Goal: Task Accomplishment & Management: Manage account settings

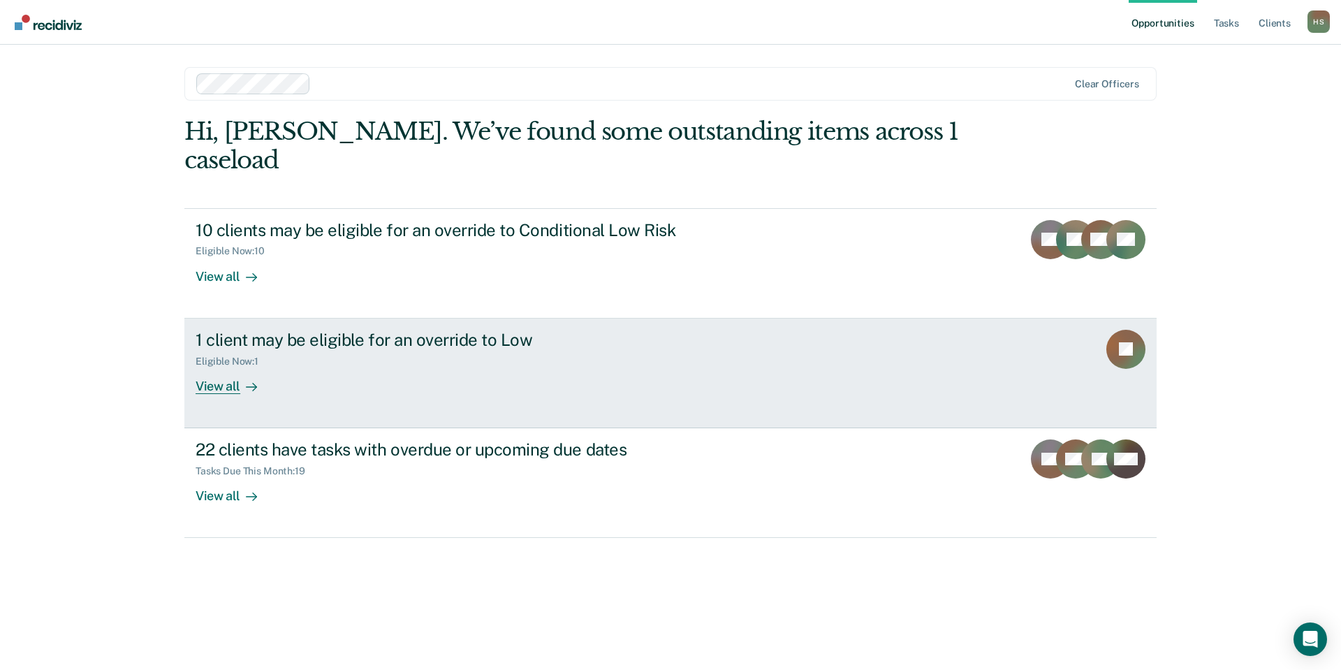
click at [214, 367] on div "View all" at bounding box center [235, 380] width 78 height 27
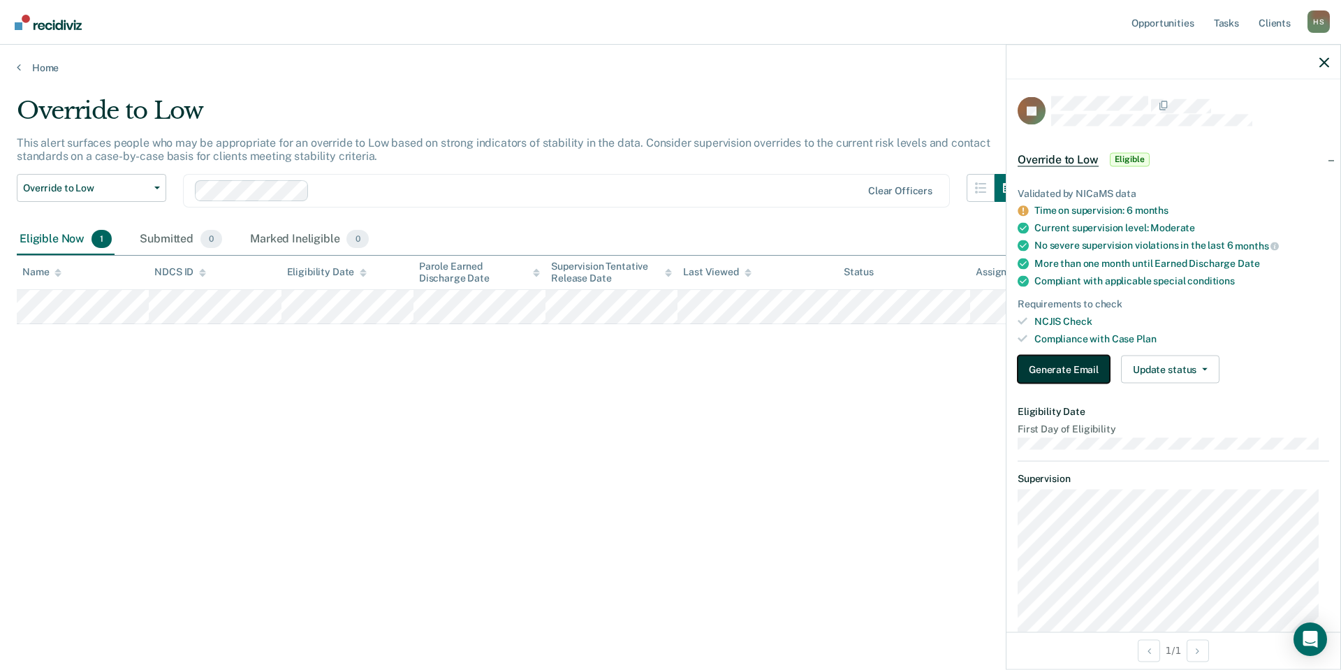
click at [1084, 362] on button "Generate Email" at bounding box center [1064, 370] width 92 height 28
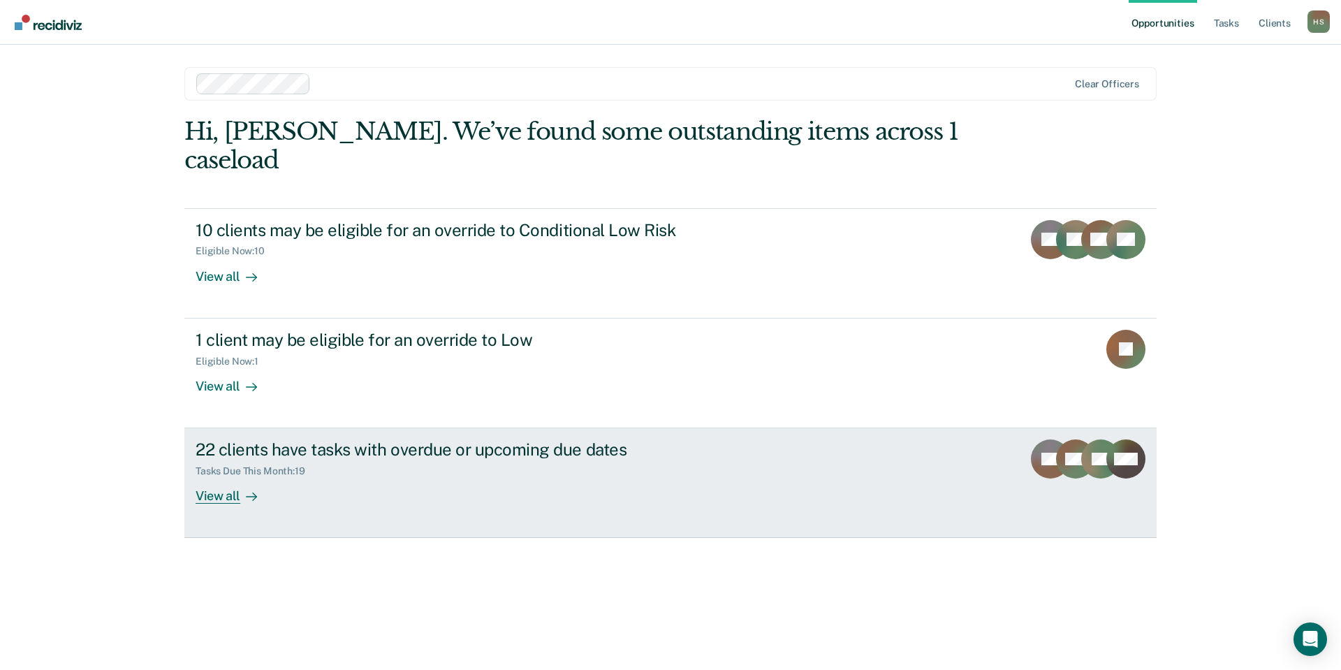
click at [492, 439] on div "22 clients have tasks with overdue or upcoming due dates" at bounding box center [441, 449] width 490 height 20
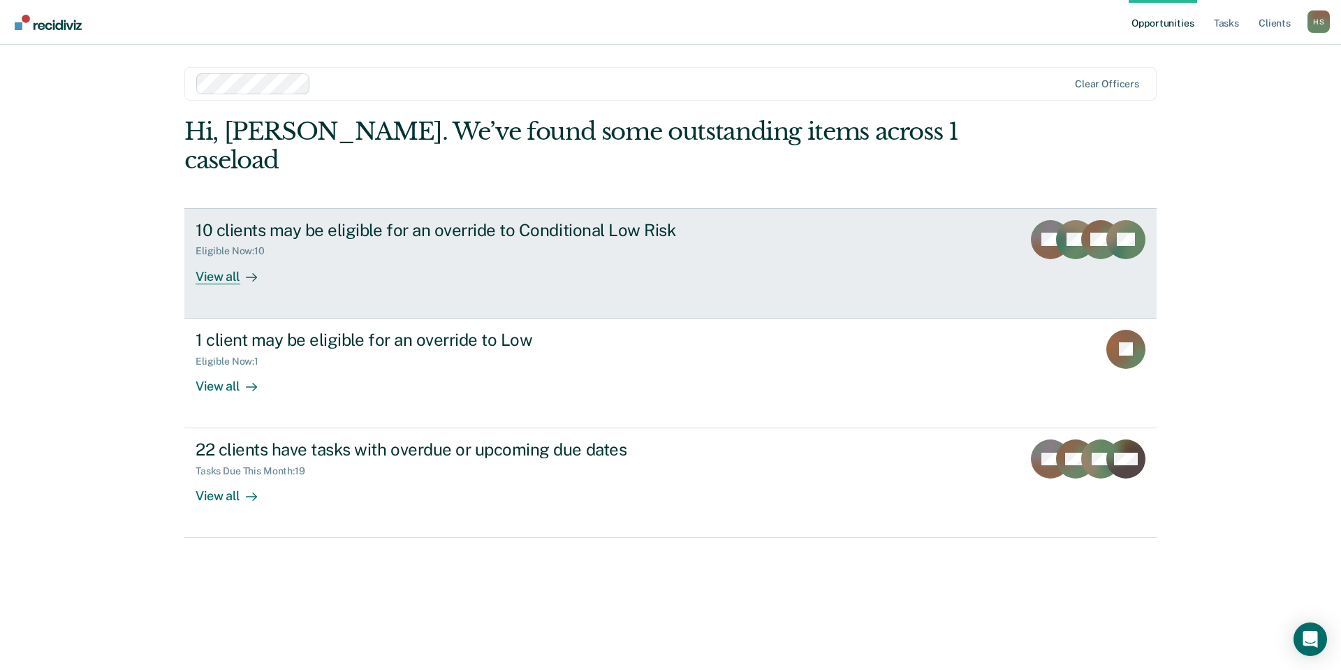
click at [229, 220] on div "10 clients may be eligible for an override to Conditional Low Risk" at bounding box center [441, 230] width 490 height 20
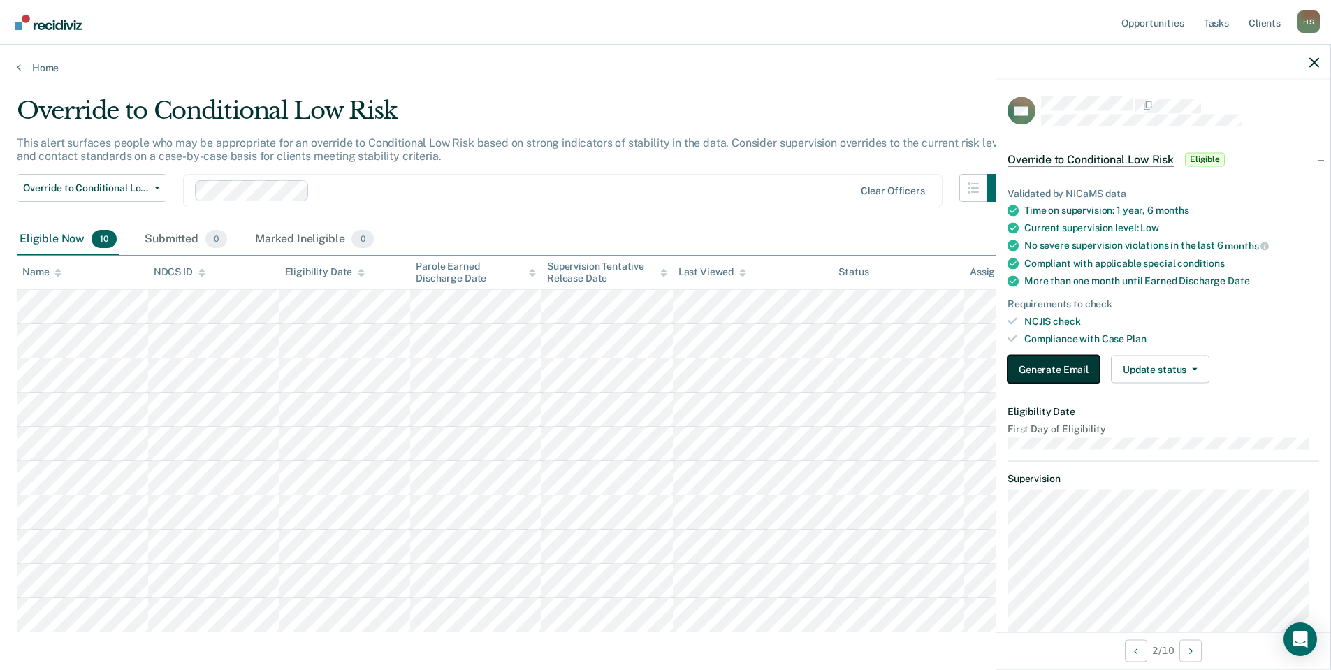
click at [1041, 362] on button "Generate Email" at bounding box center [1053, 370] width 92 height 28
click at [1044, 366] on button "Generate Email" at bounding box center [1053, 370] width 92 height 28
click at [1069, 368] on button "Generate Email" at bounding box center [1053, 370] width 92 height 28
click at [1069, 366] on button "Generate Email" at bounding box center [1053, 370] width 92 height 28
click at [1193, 372] on button "Update status" at bounding box center [1160, 370] width 99 height 28
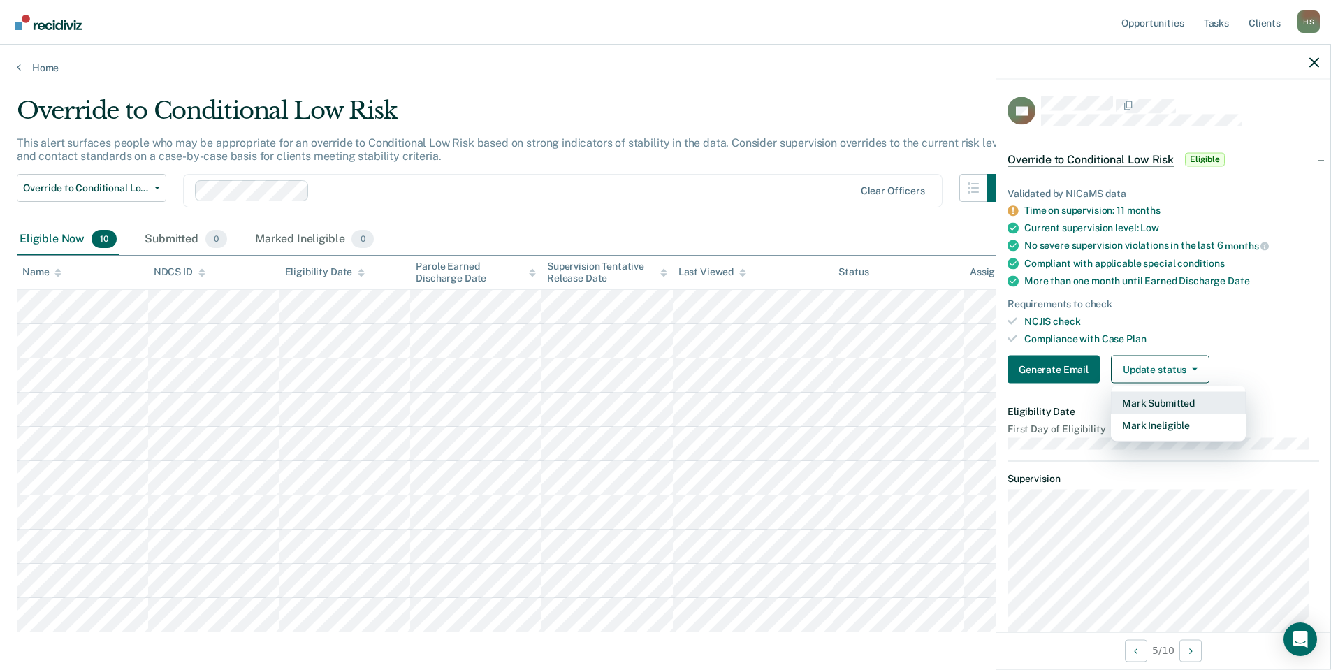
click at [1181, 398] on button "Mark Submitted" at bounding box center [1178, 403] width 135 height 22
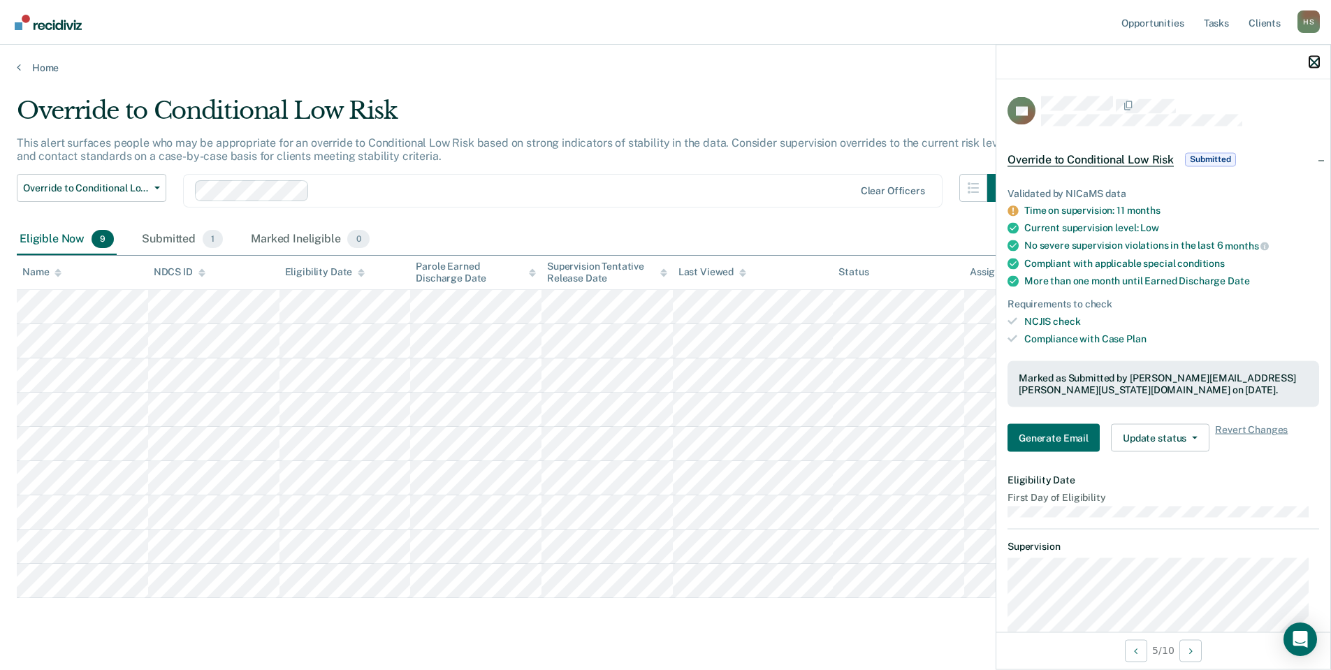
click at [1314, 62] on icon "button" at bounding box center [1314, 62] width 10 height 10
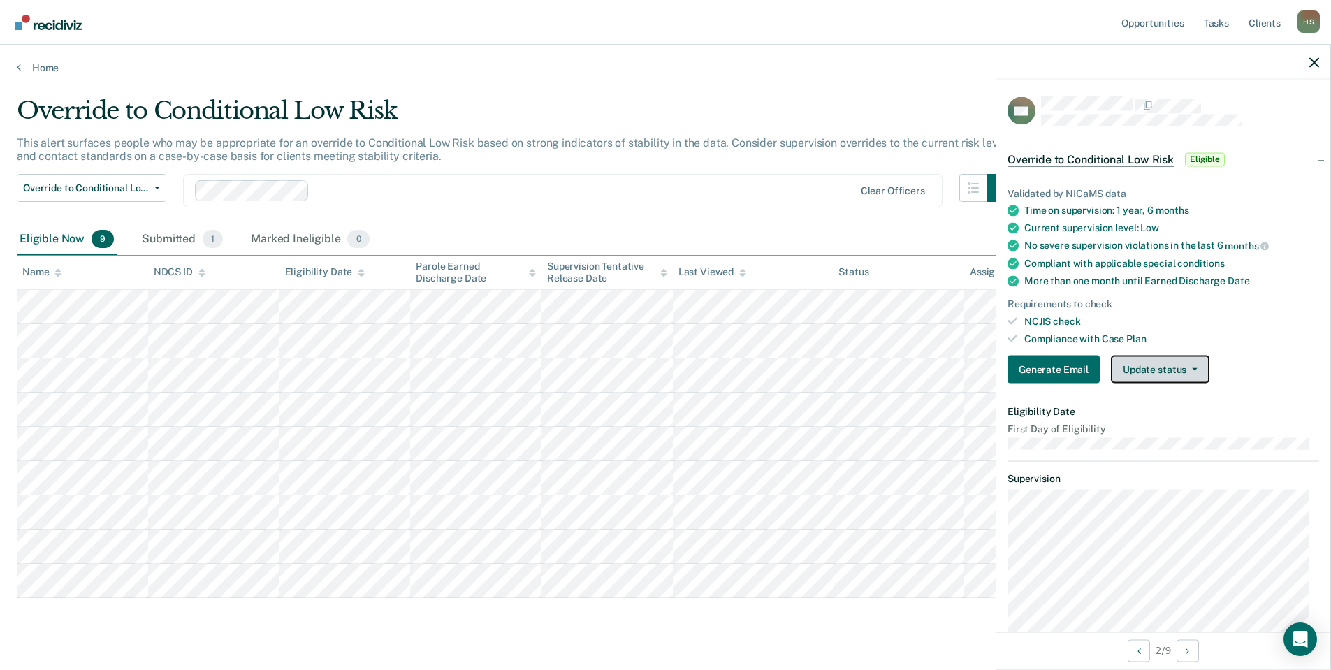
click at [1192, 368] on icon "button" at bounding box center [1195, 369] width 6 height 3
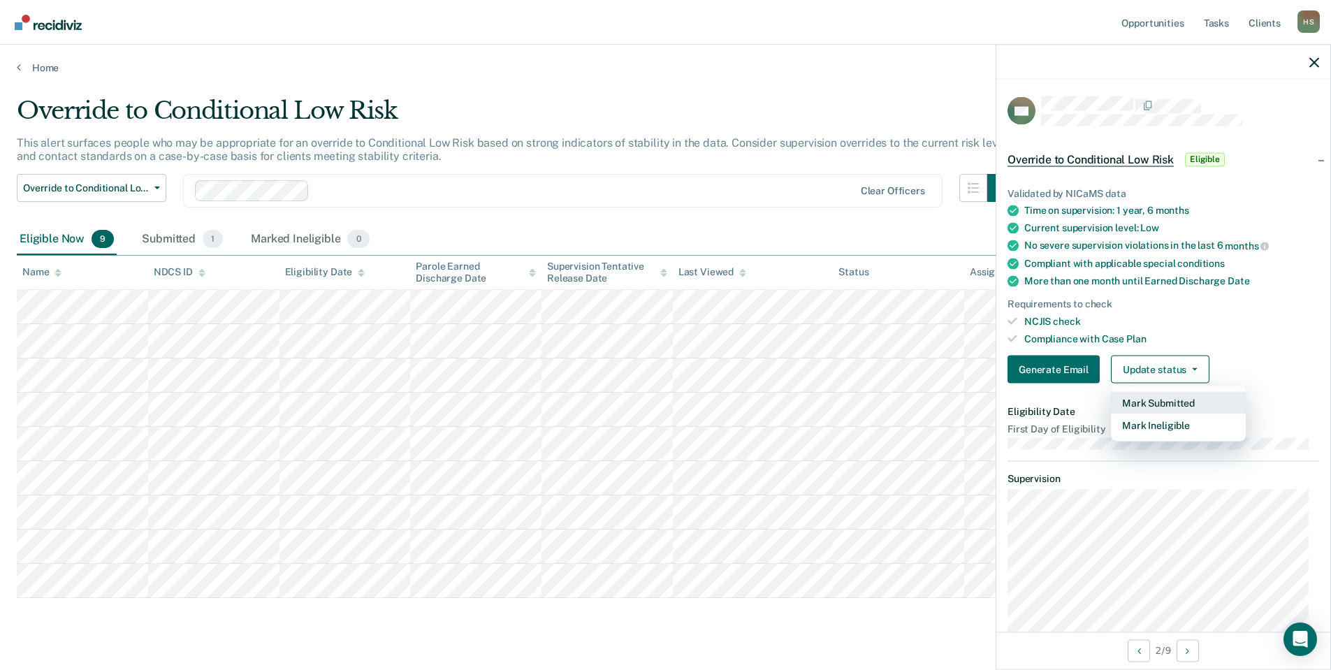
click at [1172, 397] on button "Mark Submitted" at bounding box center [1178, 403] width 135 height 22
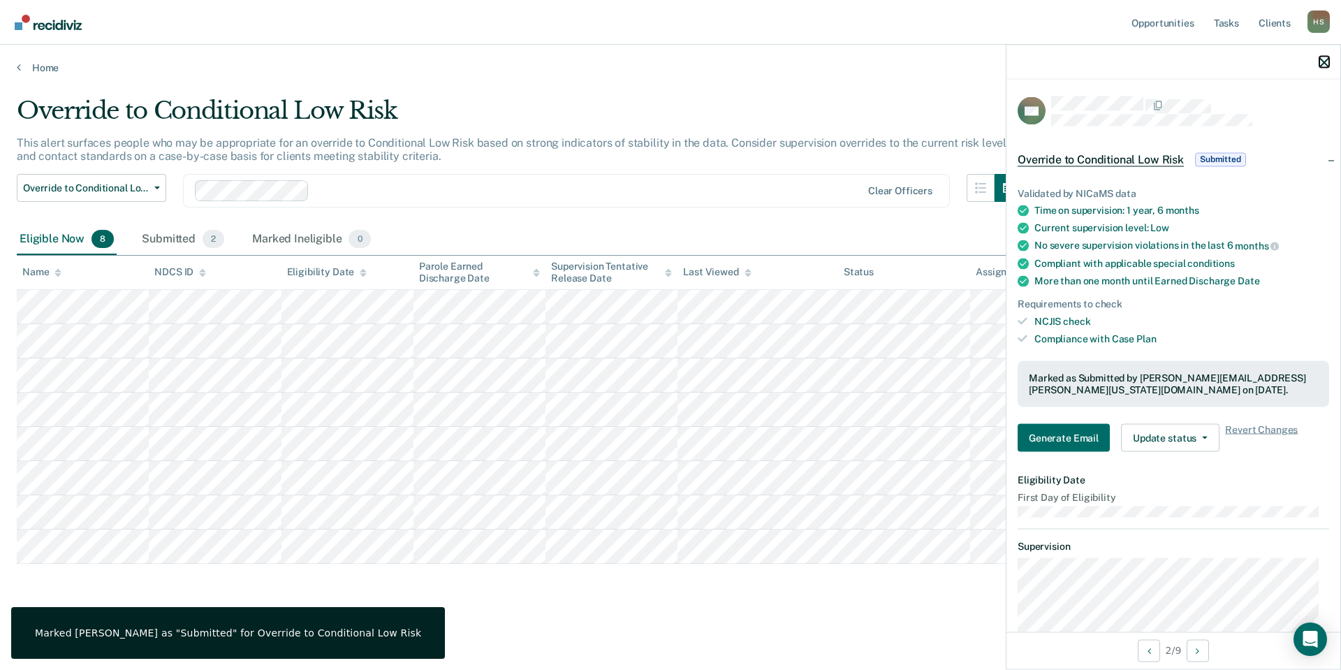
click at [1323, 57] on button "button" at bounding box center [1325, 62] width 10 height 12
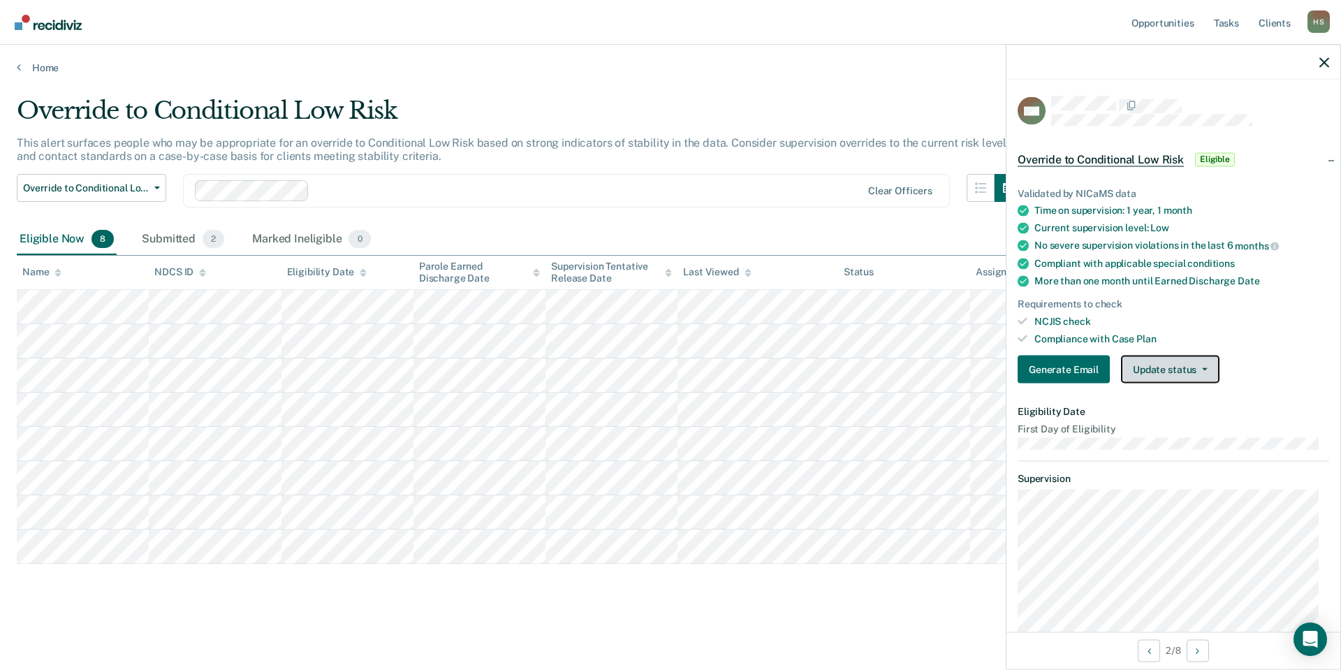
click at [1204, 365] on button "Update status" at bounding box center [1170, 370] width 99 height 28
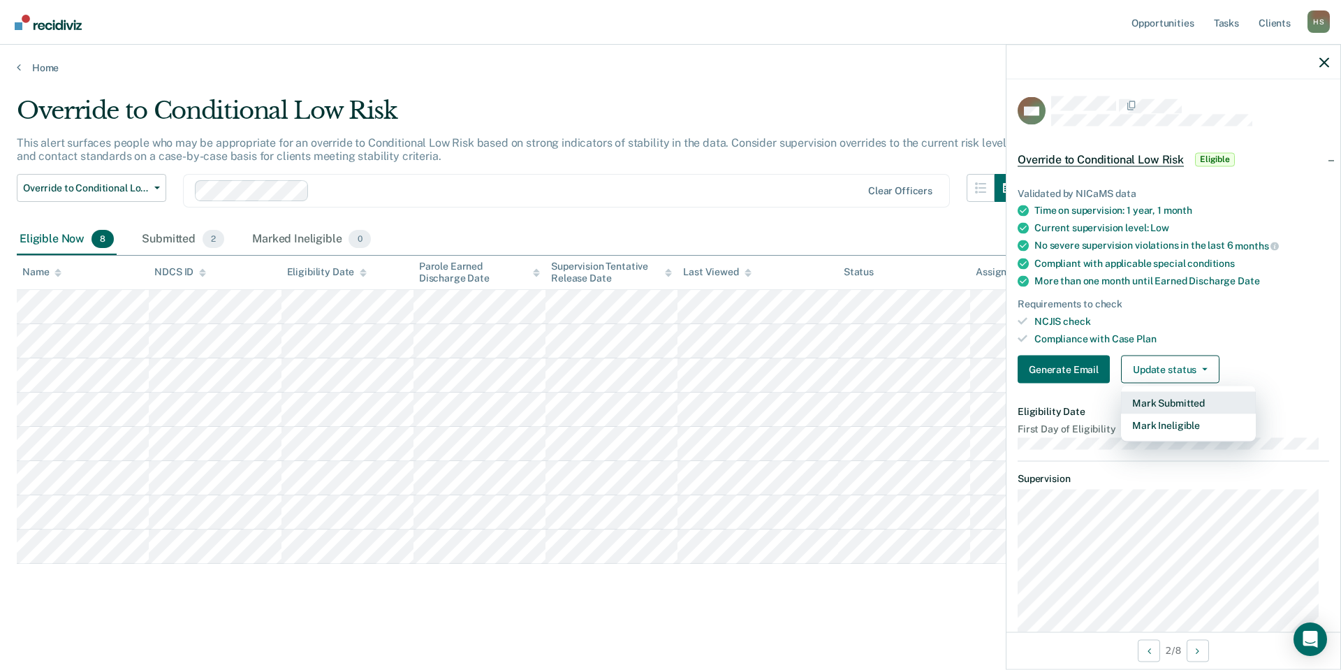
click at [1193, 400] on button "Mark Submitted" at bounding box center [1188, 403] width 135 height 22
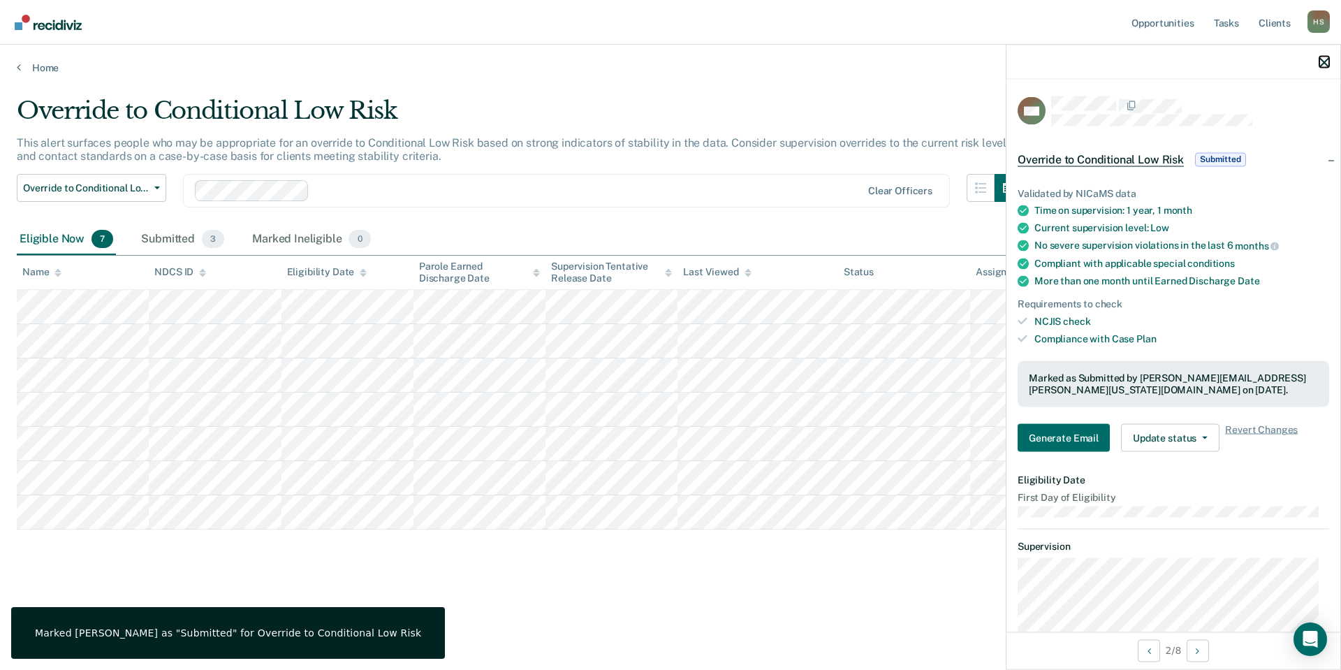
click at [1322, 57] on button "button" at bounding box center [1325, 62] width 10 height 12
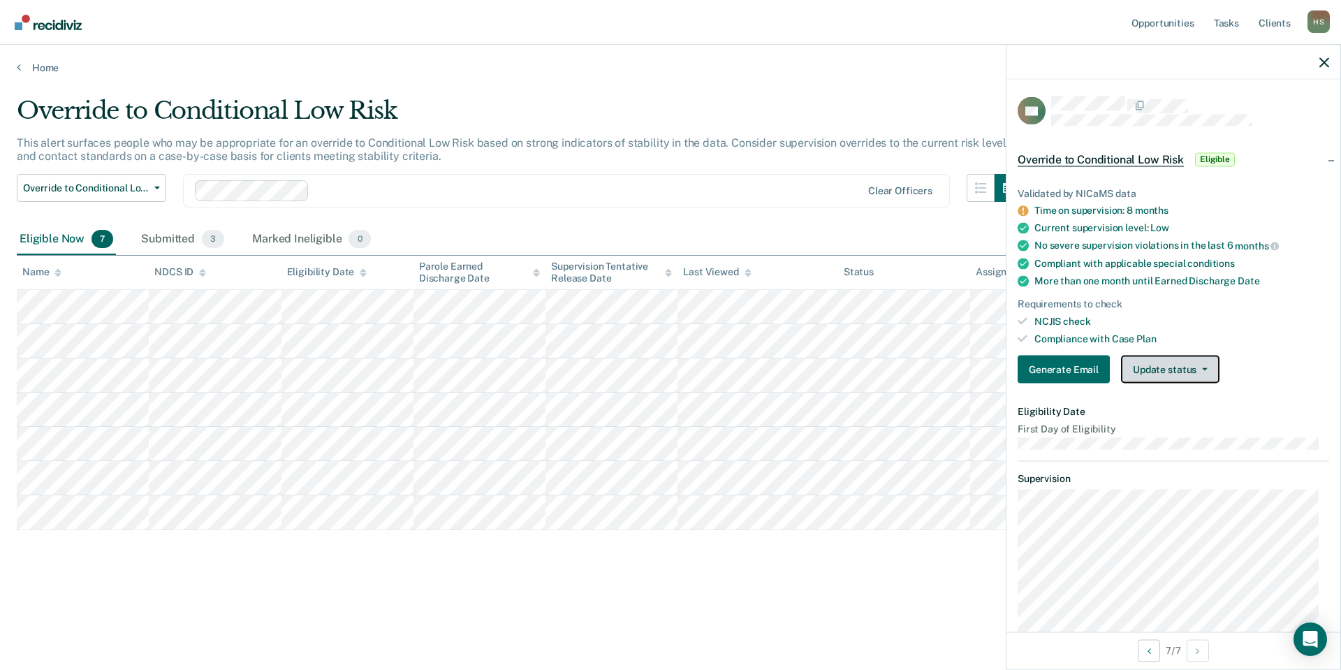
click at [1198, 365] on button "Update status" at bounding box center [1170, 370] width 99 height 28
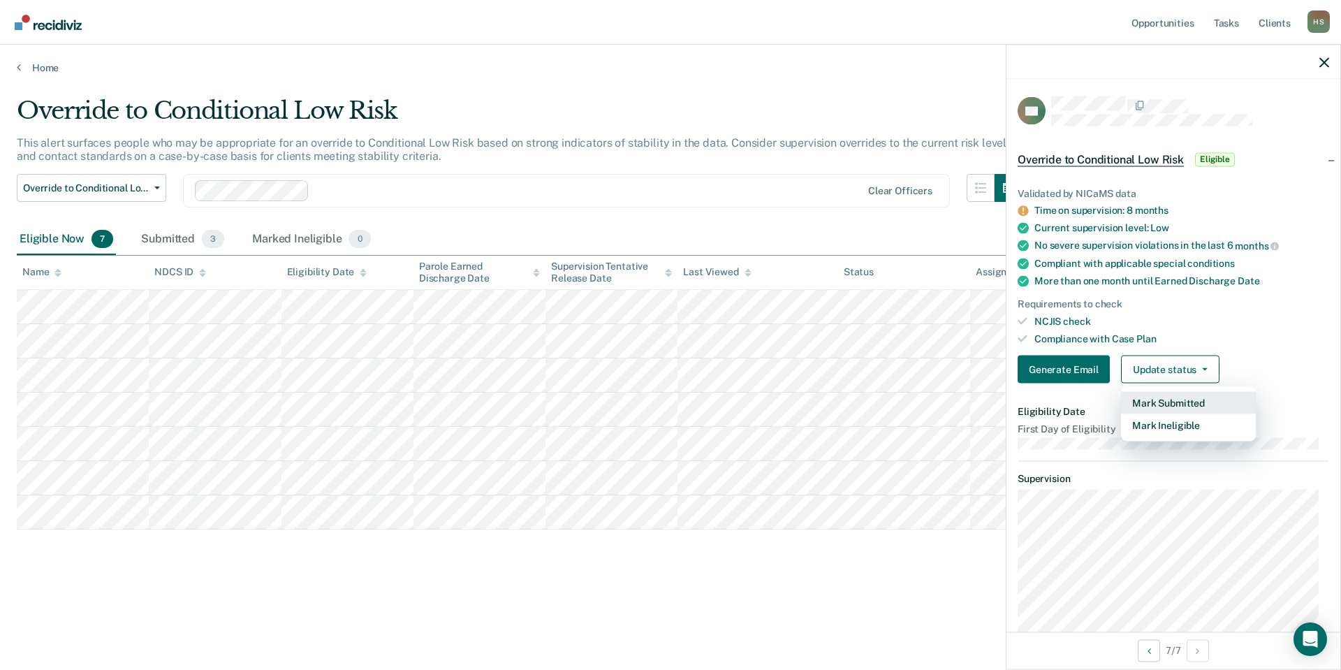
click at [1153, 393] on button "Mark Submitted" at bounding box center [1188, 403] width 135 height 22
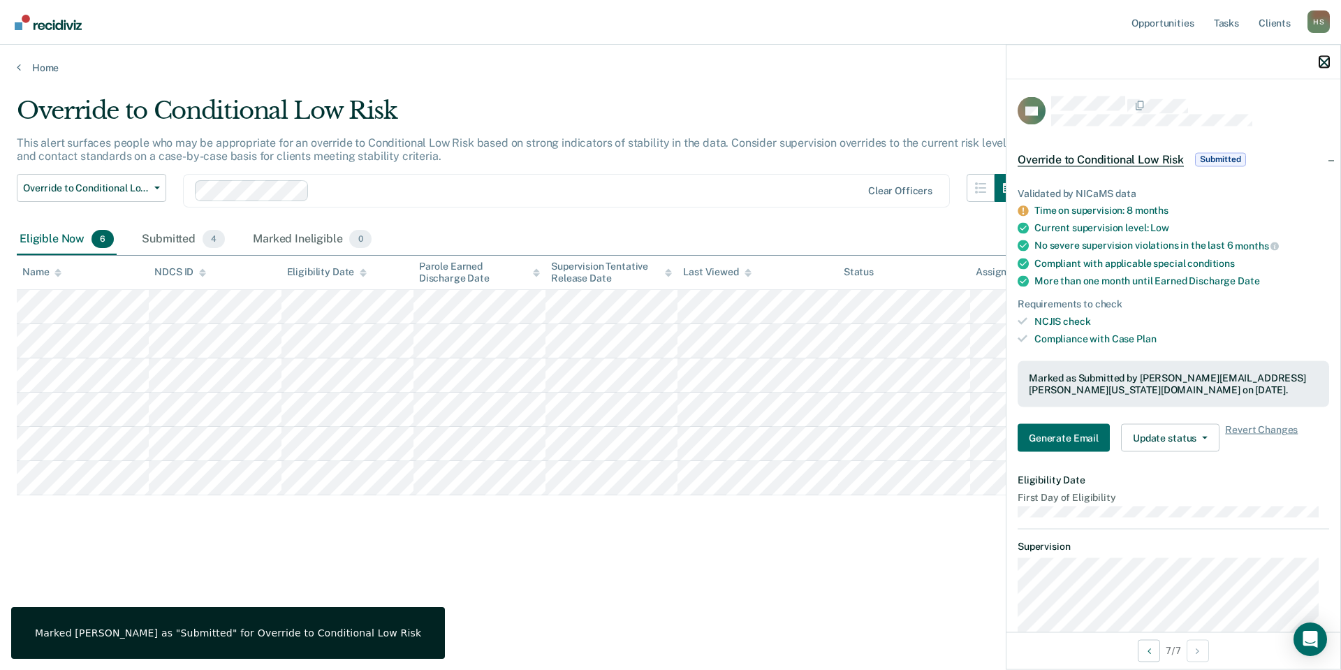
click at [1321, 63] on icon "button" at bounding box center [1325, 62] width 10 height 10
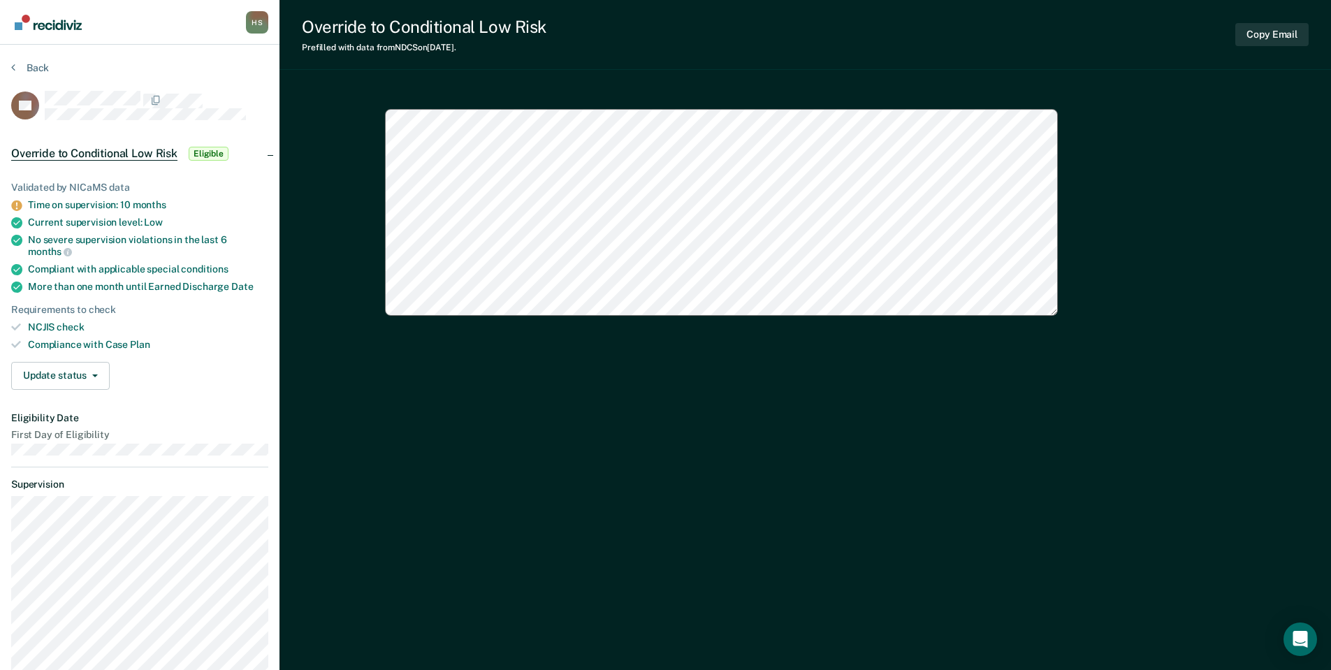
type textarea "x"
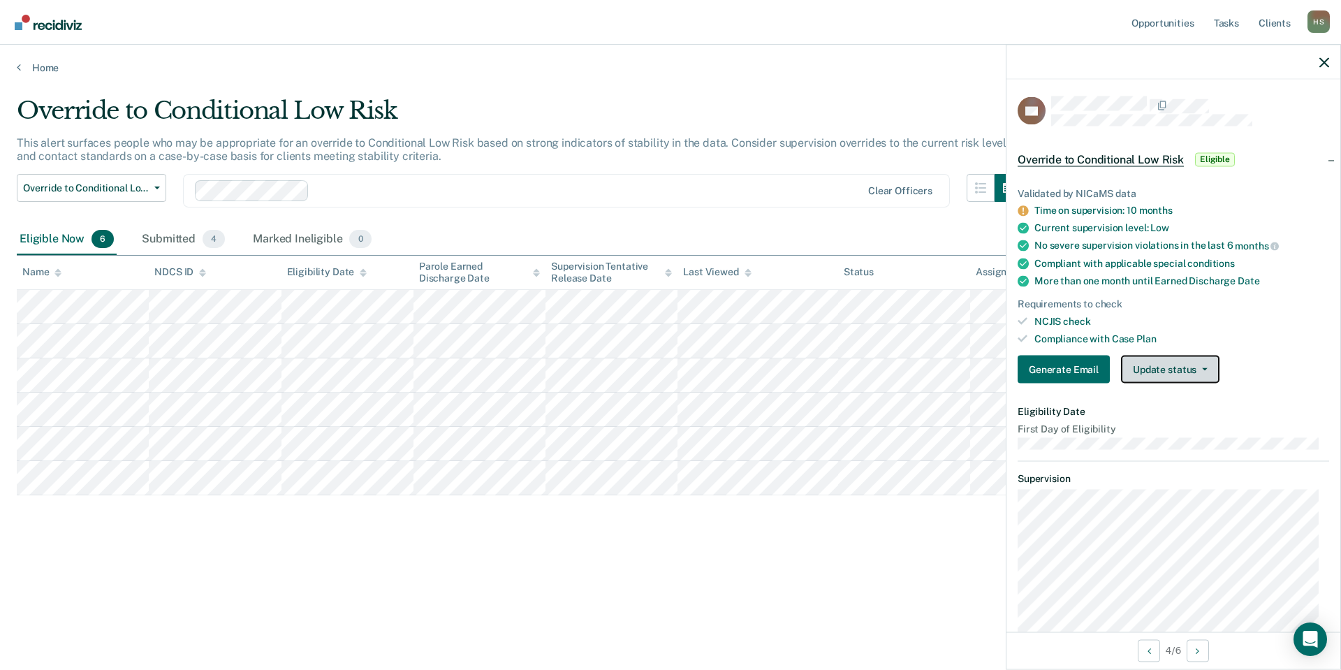
click at [1171, 368] on button "Update status" at bounding box center [1170, 370] width 99 height 28
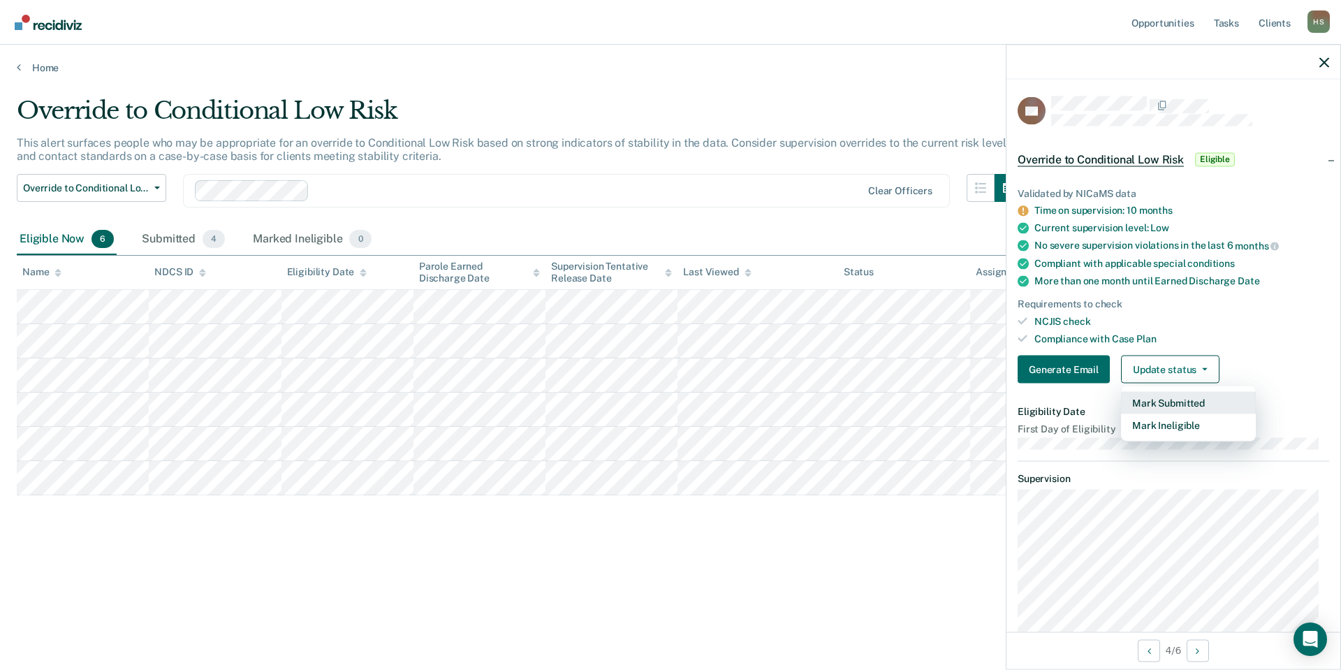
click at [1178, 398] on button "Mark Submitted" at bounding box center [1188, 403] width 135 height 22
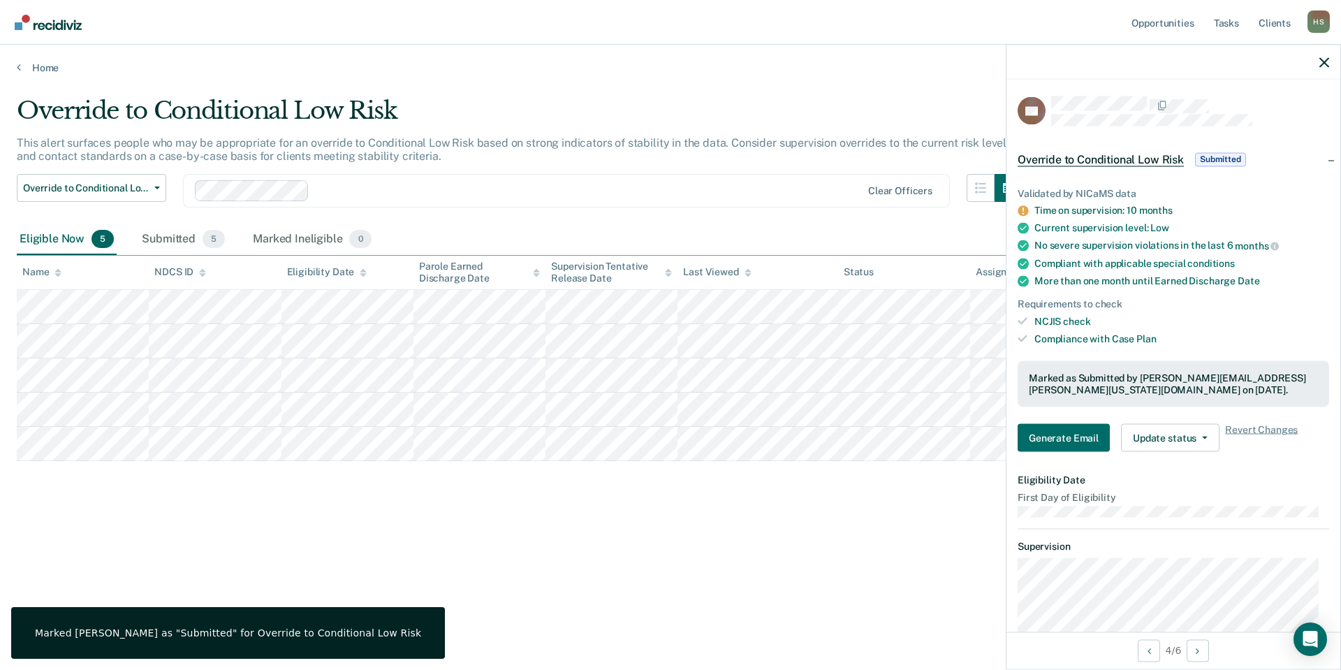
click at [148, 524] on div "Override to Conditional Low Risk This alert surfaces people who may be appropri…" at bounding box center [671, 330] width 1308 height 469
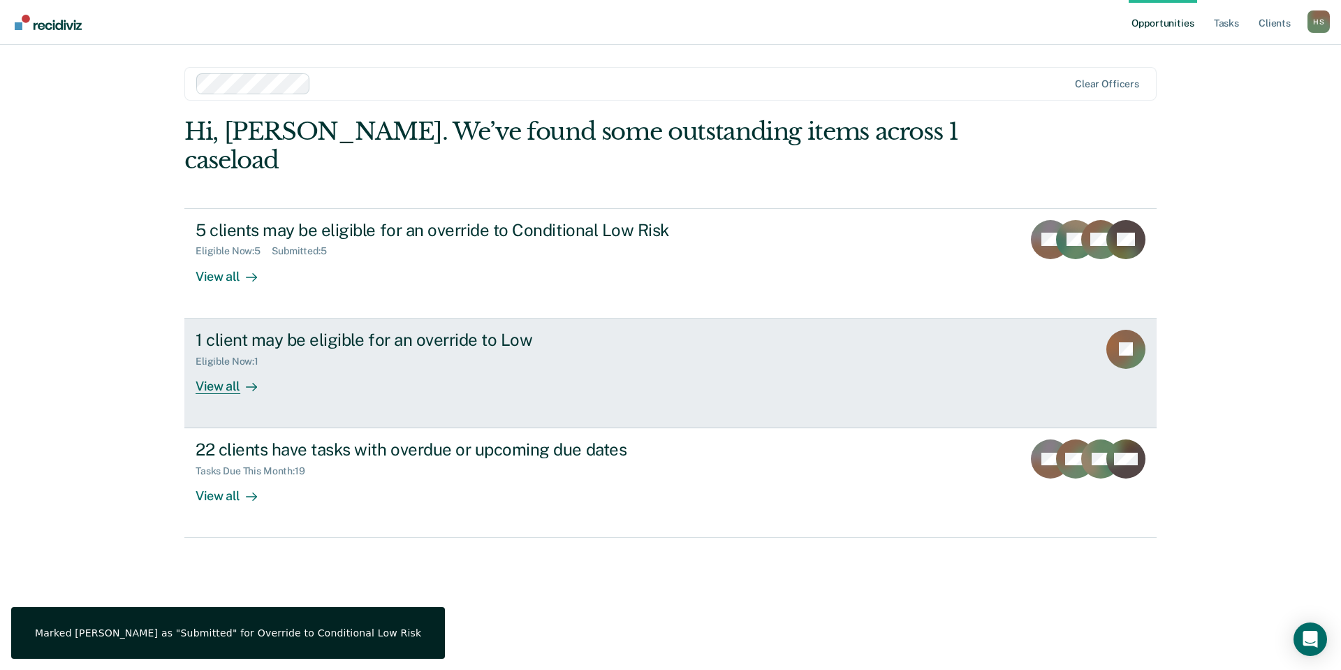
click at [294, 330] on div "1 client may be eligible for an override to Low" at bounding box center [441, 340] width 490 height 20
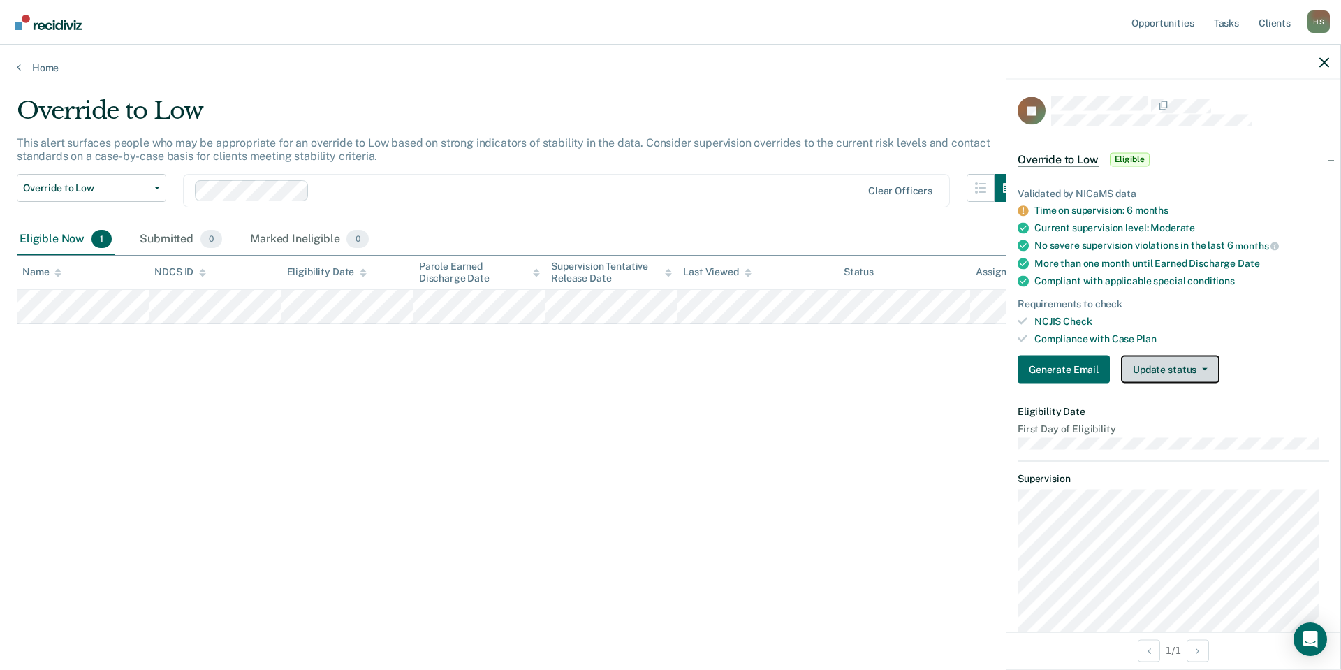
click at [1197, 364] on button "Update status" at bounding box center [1170, 370] width 99 height 28
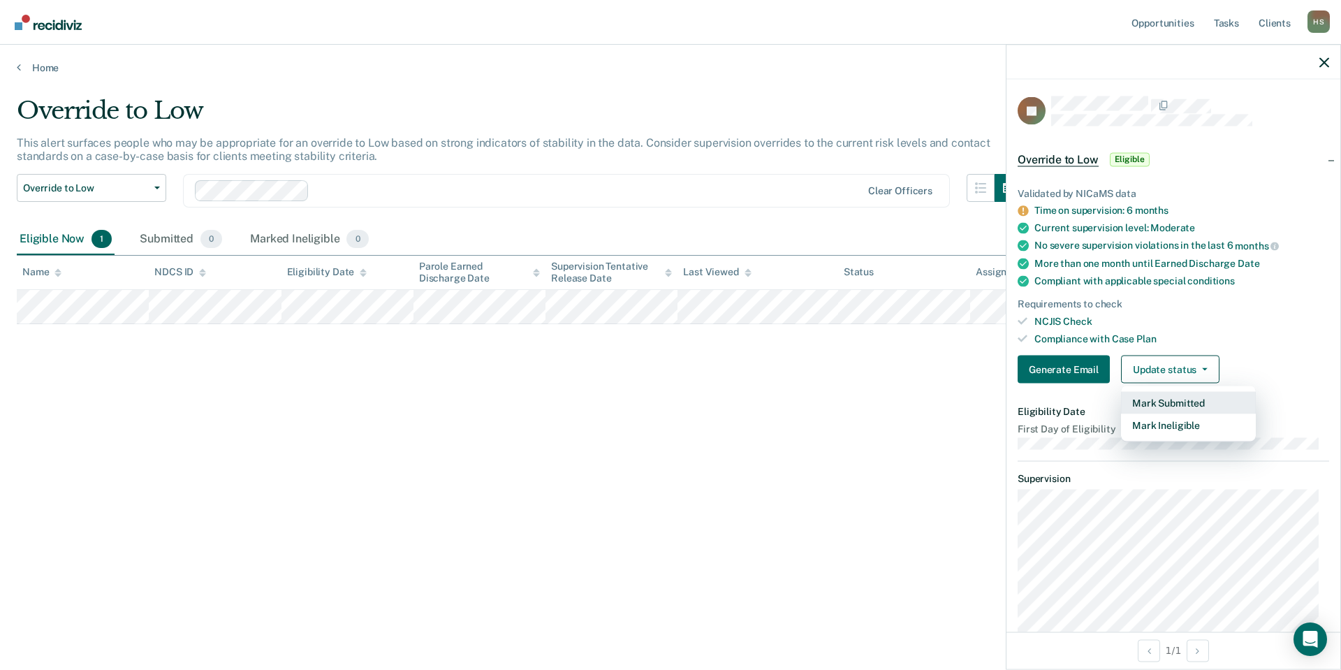
click at [1149, 401] on button "Mark Submitted" at bounding box center [1188, 403] width 135 height 22
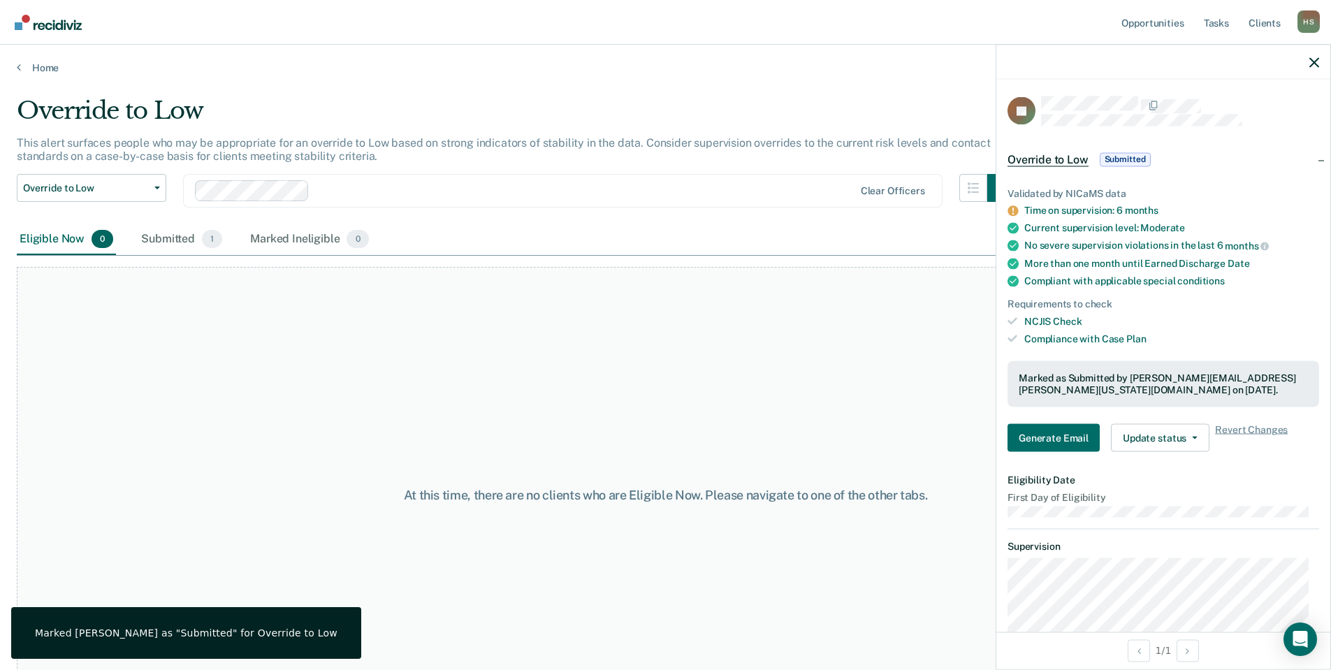
click at [578, 377] on div "At this time, there are no clients who are Eligible Now. Please navigate to one…" at bounding box center [665, 496] width 1297 height 458
